Goal: Task Accomplishment & Management: Manage account settings

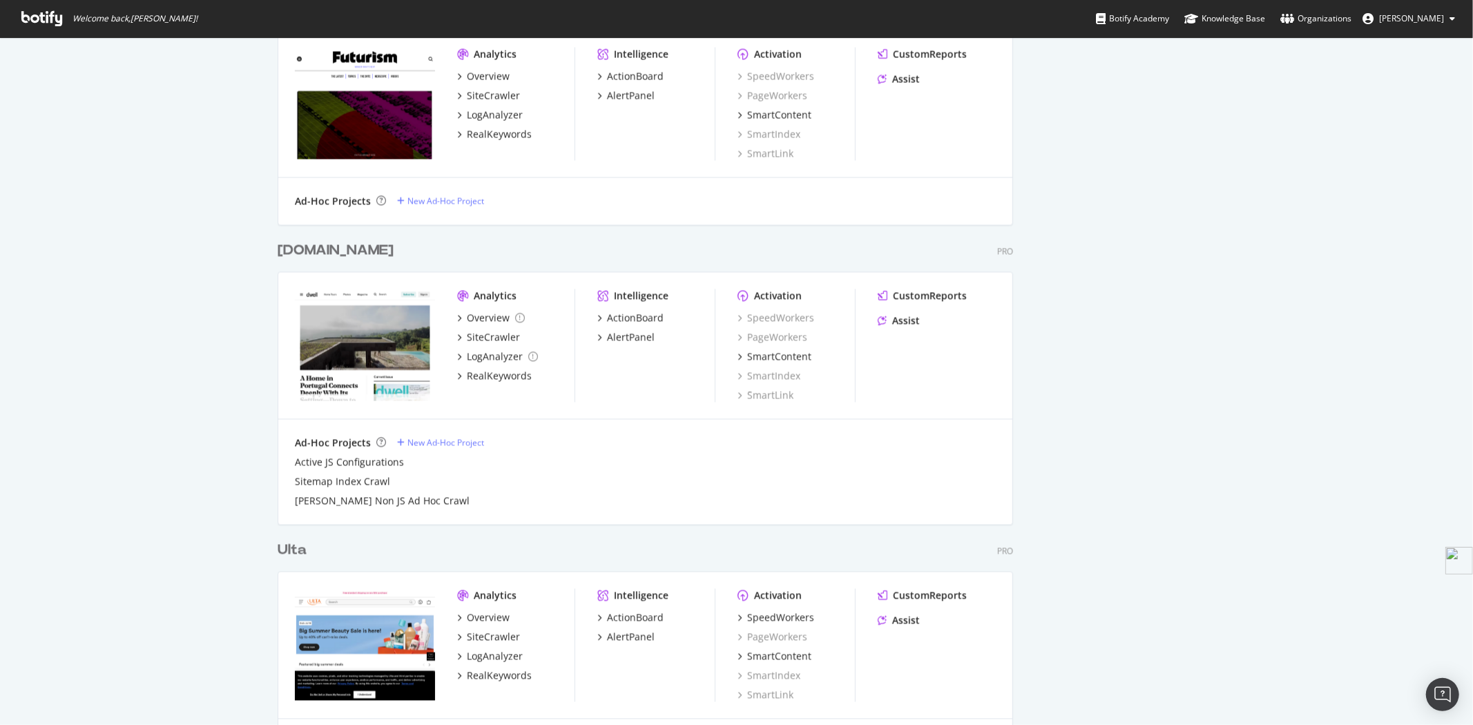
scroll to position [2221, 0]
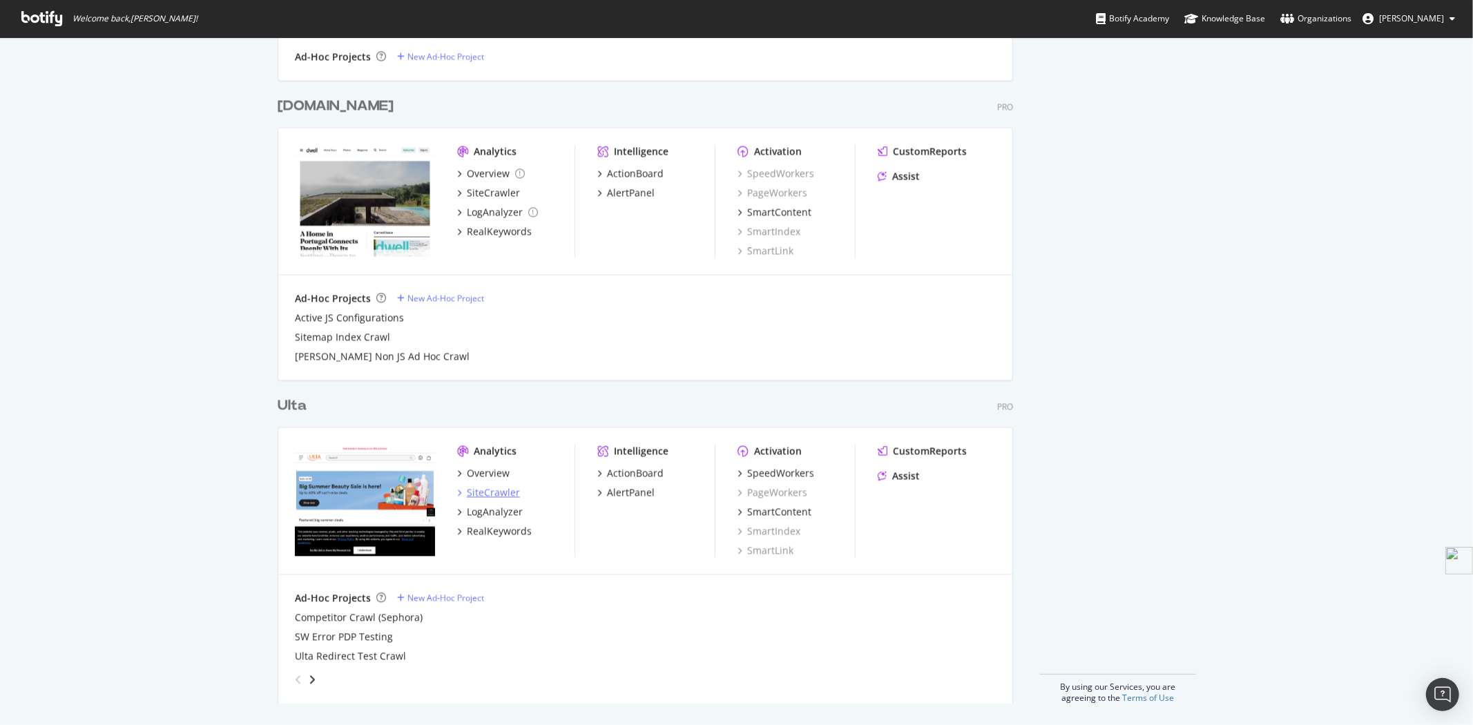
click at [492, 491] on div "SiteCrawler" at bounding box center [493, 492] width 53 height 14
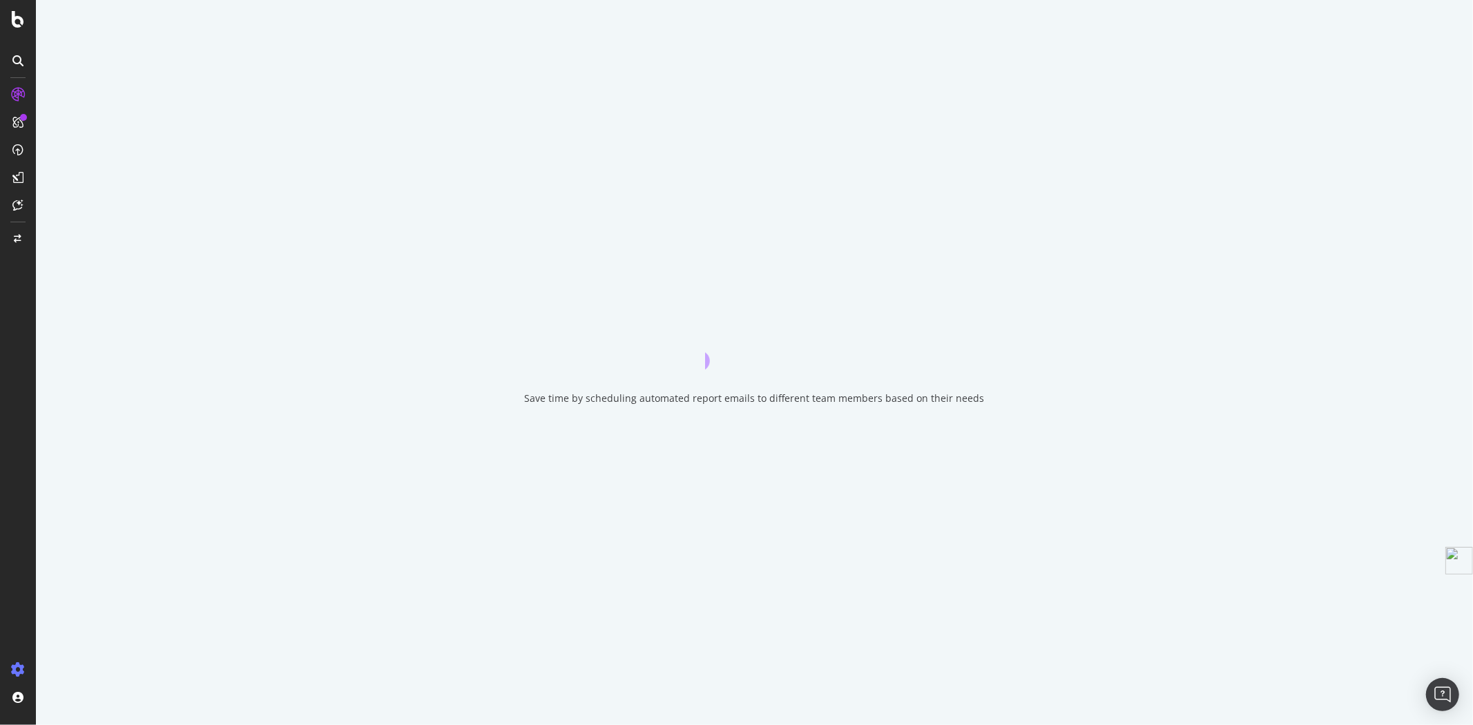
click at [17, 672] on icon at bounding box center [18, 670] width 14 height 14
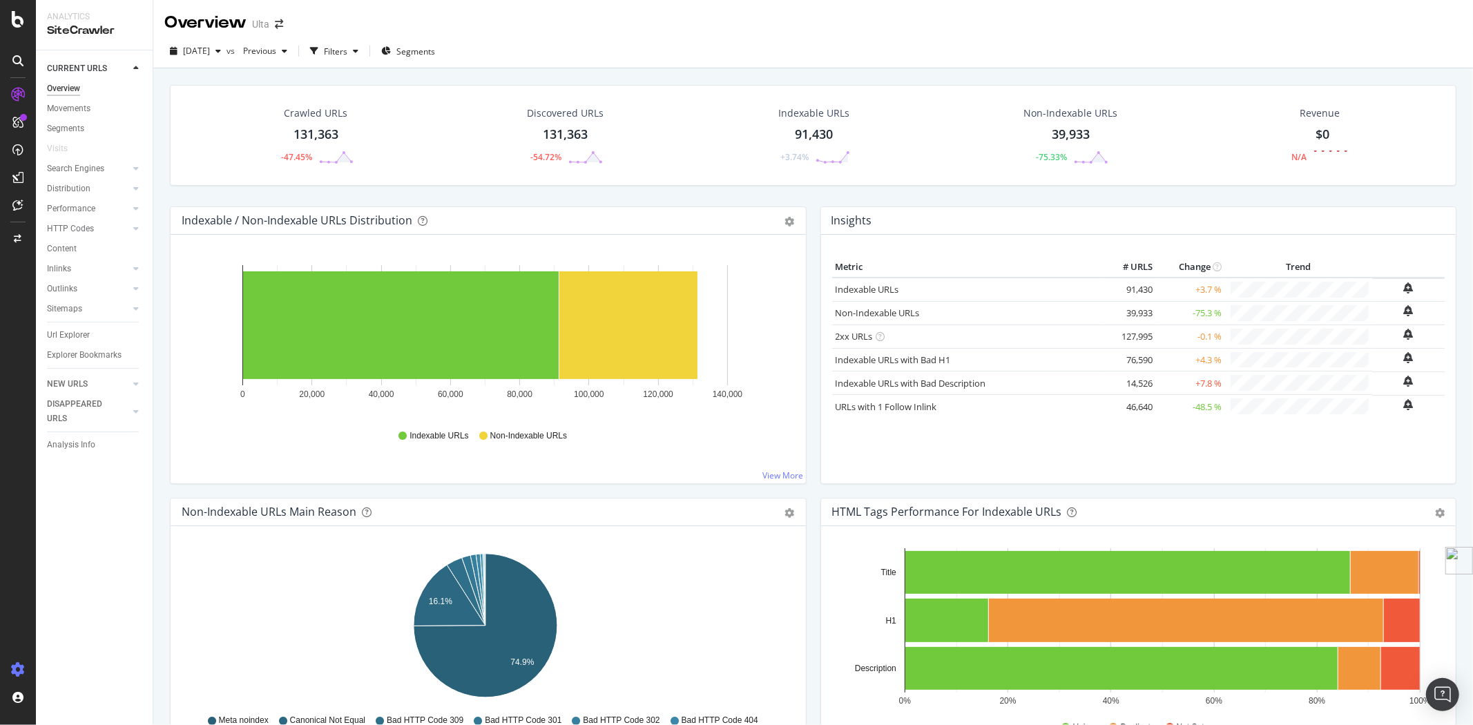
click at [17, 667] on icon at bounding box center [18, 670] width 14 height 14
click at [17, 670] on icon at bounding box center [18, 670] width 14 height 14
click at [19, 668] on icon at bounding box center [18, 670] width 14 height 14
click at [115, 599] on div "Settings Project settings" at bounding box center [128, 602] width 182 height 25
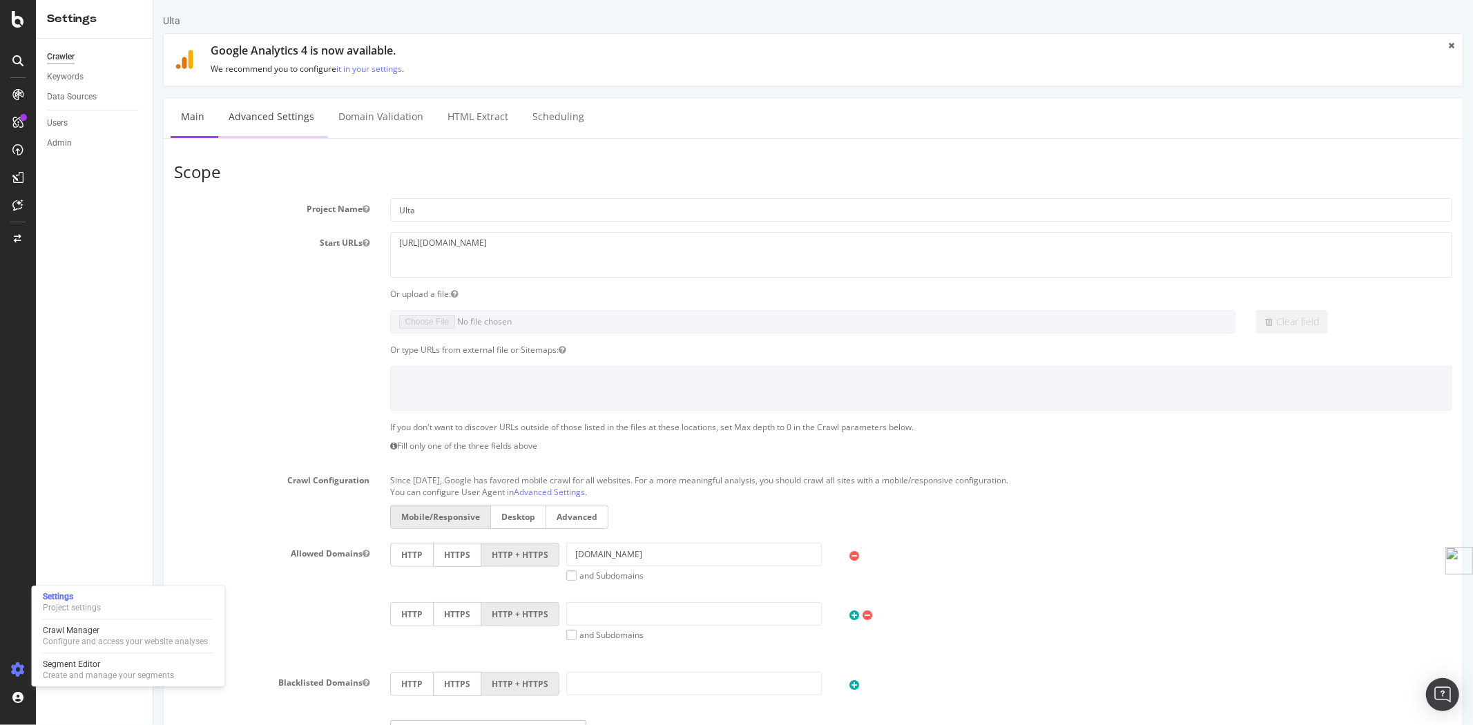
click at [281, 116] on link "Advanced Settings" at bounding box center [271, 117] width 106 height 38
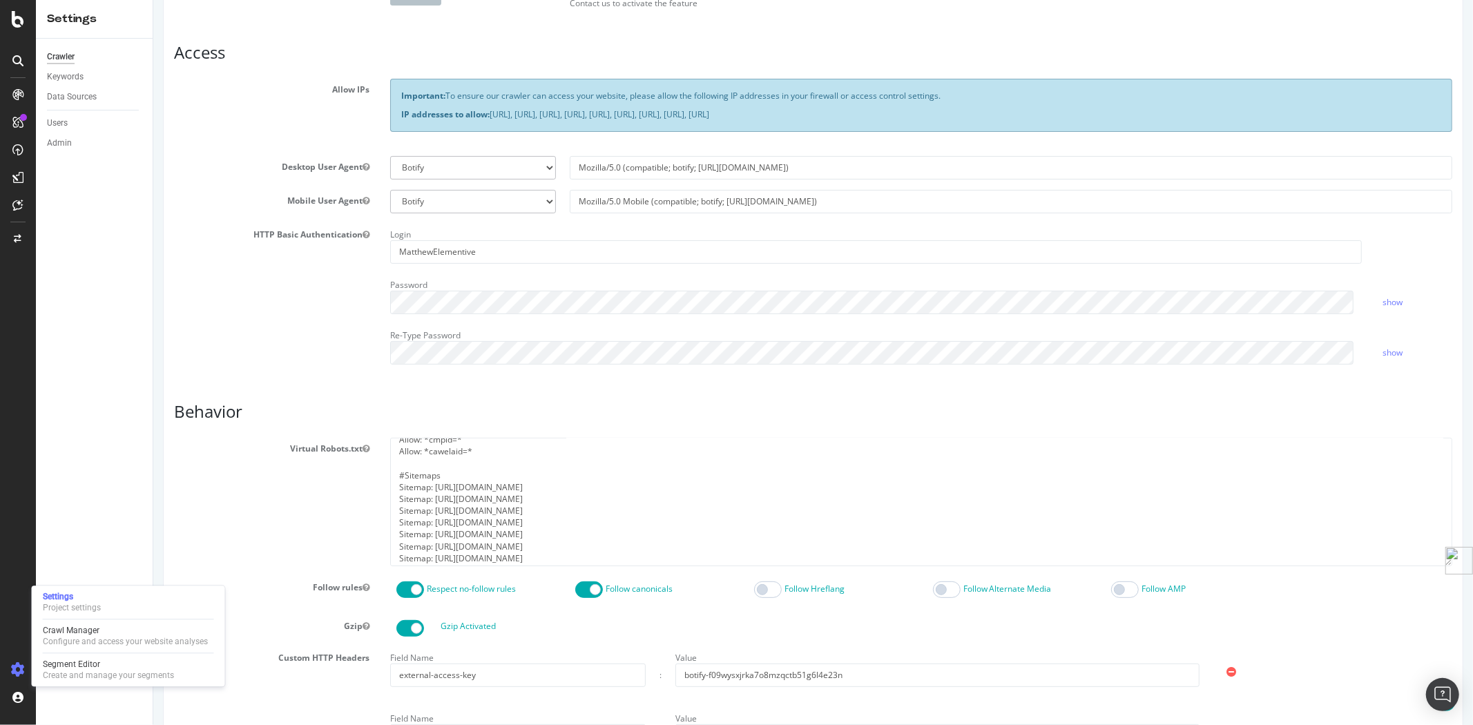
scroll to position [166, 0]
click at [519, 541] on textarea "#Disallow the following URLs User-agent: * Disallow: /common/inc/productDetail_…" at bounding box center [920, 502] width 1062 height 128
drag, startPoint x: 684, startPoint y: 550, endPoint x: 390, endPoint y: 450, distance: 310.7
click at [390, 450] on div "#Disallow the following URLs User-agent: * Disallow: /common/inc/productDetail_…" at bounding box center [920, 502] width 1083 height 128
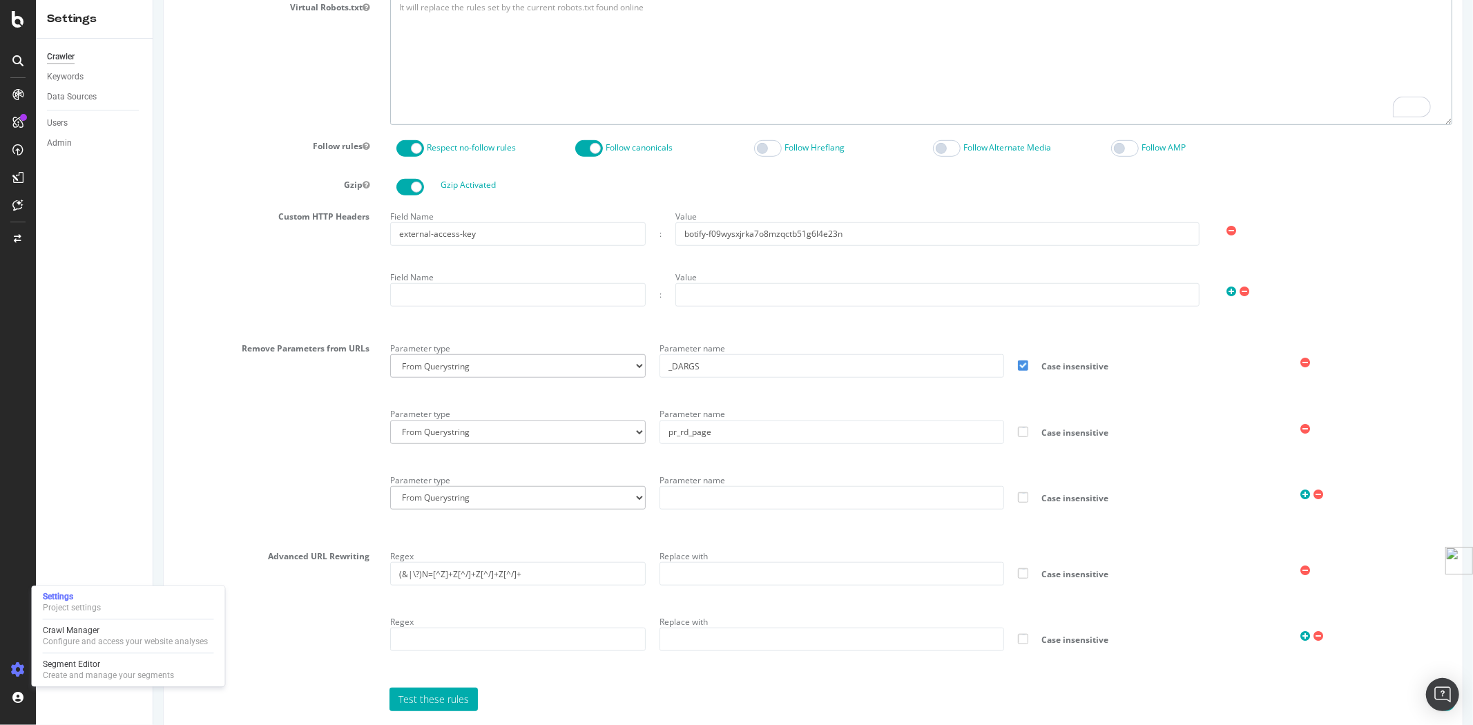
scroll to position [740, 0]
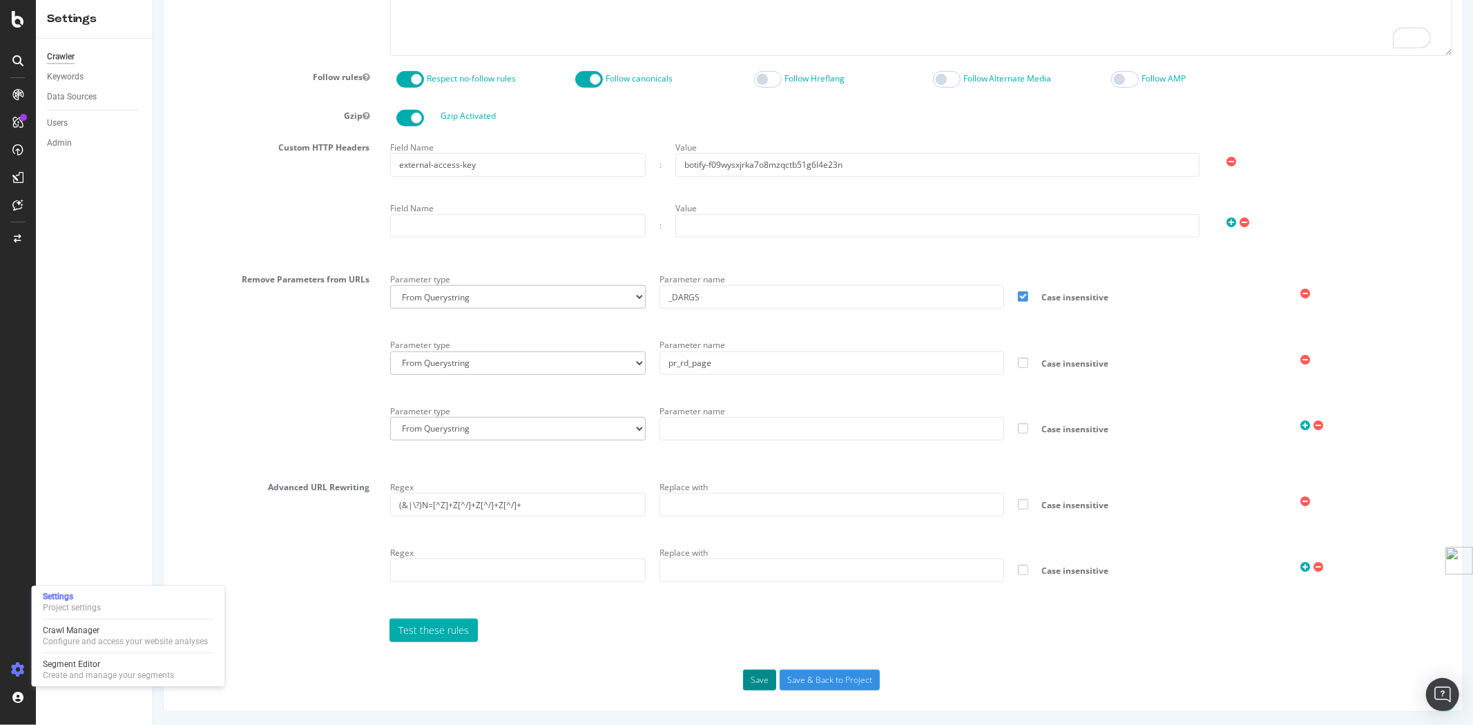
click at [759, 682] on button "Save" at bounding box center [758, 680] width 33 height 21
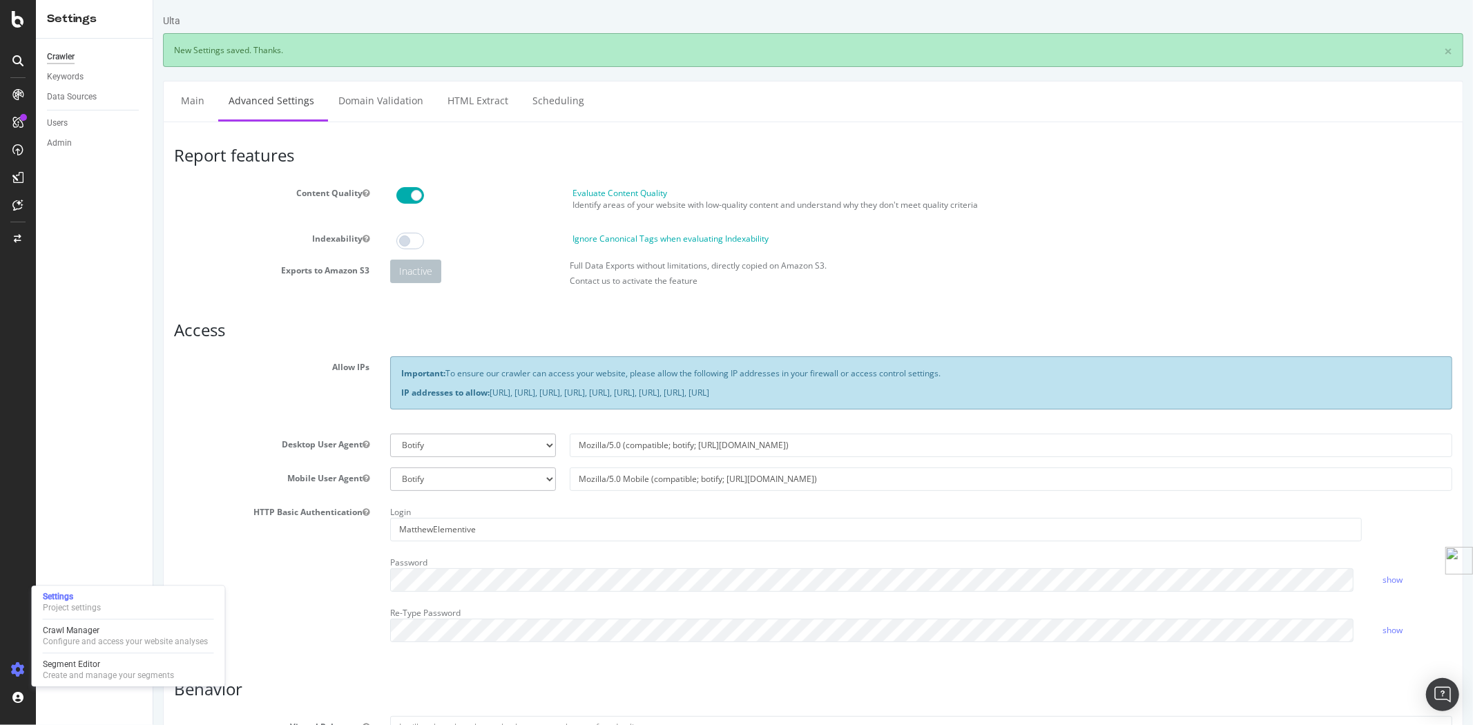
scroll to position [0, 0]
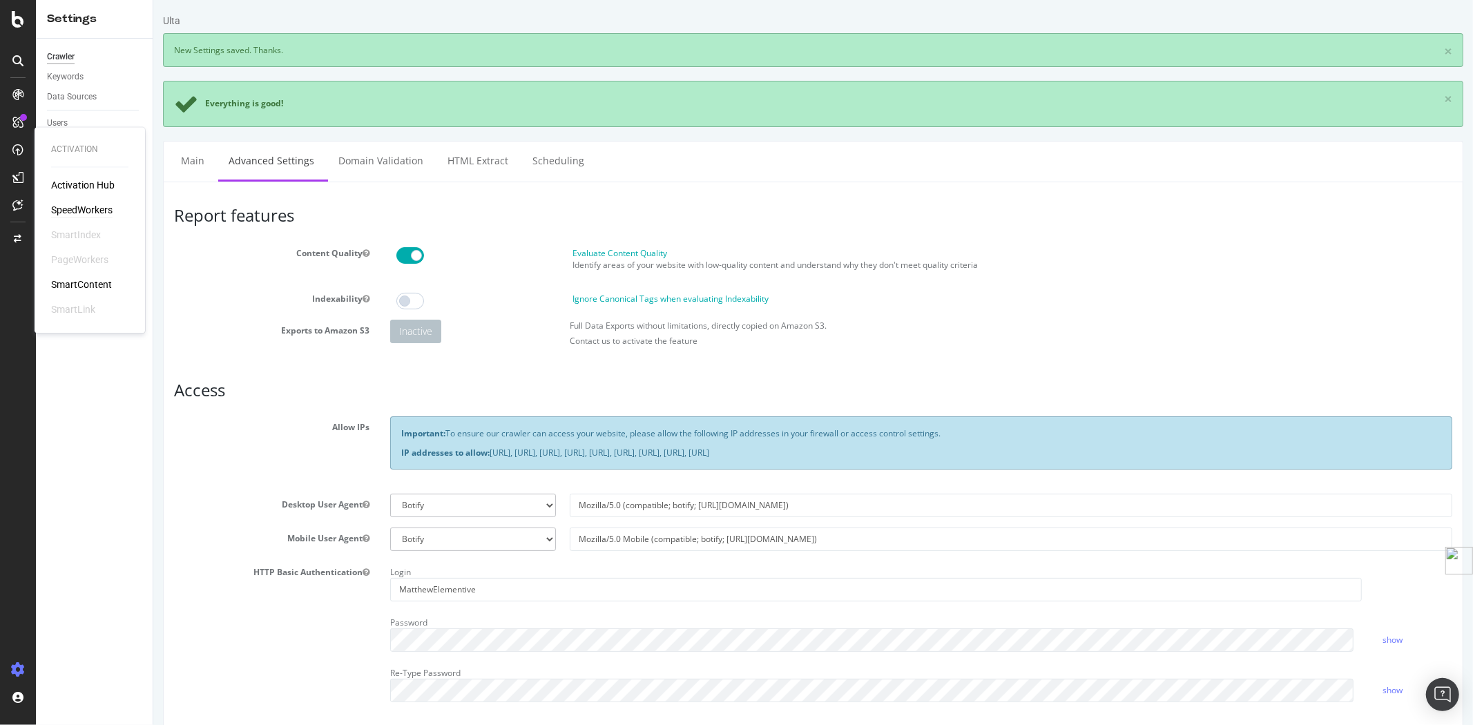
click at [95, 208] on div "SpeedWorkers" at bounding box center [81, 211] width 61 height 14
